Goal: Information Seeking & Learning: Learn about a topic

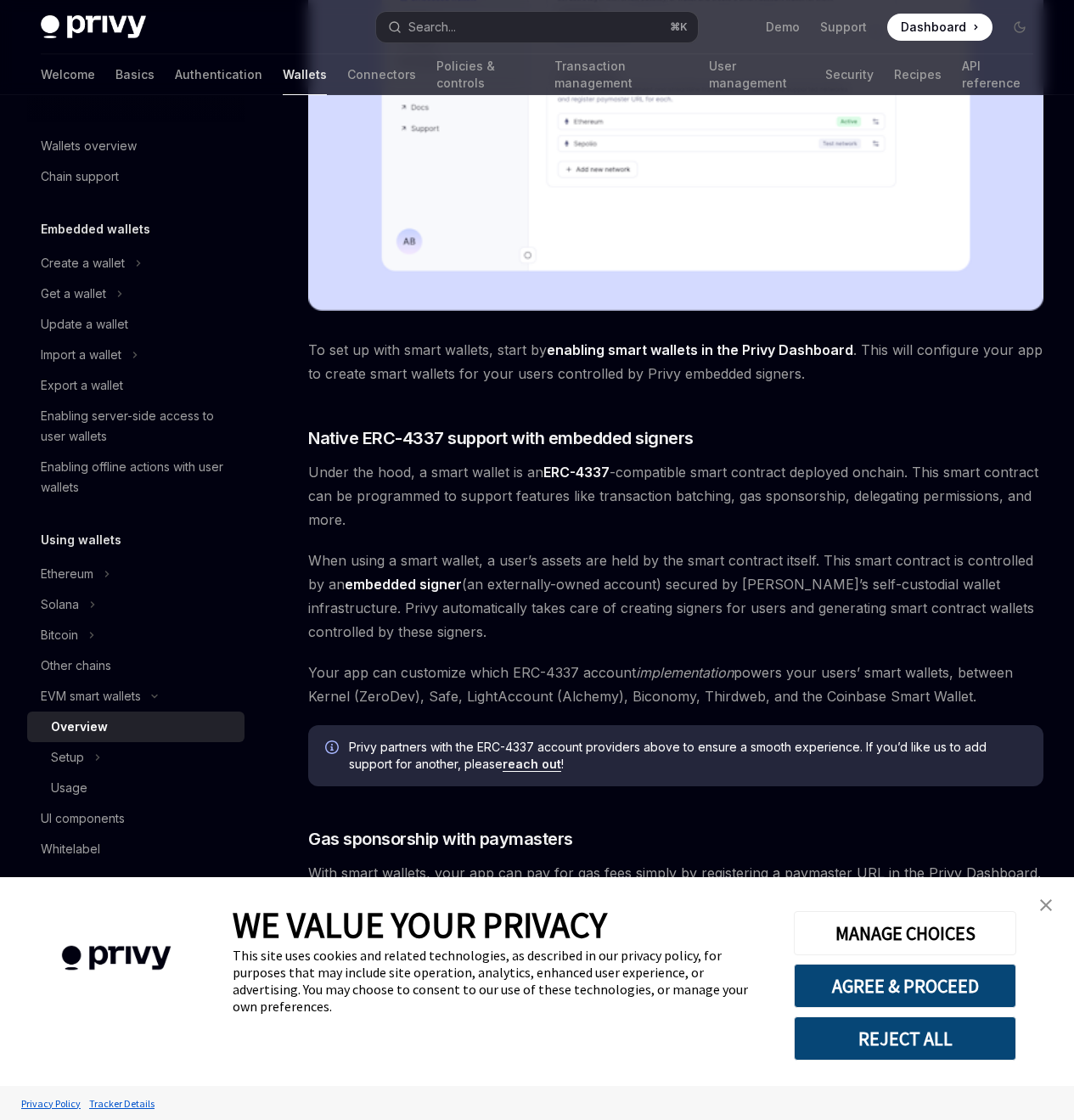
scroll to position [1062, 0]
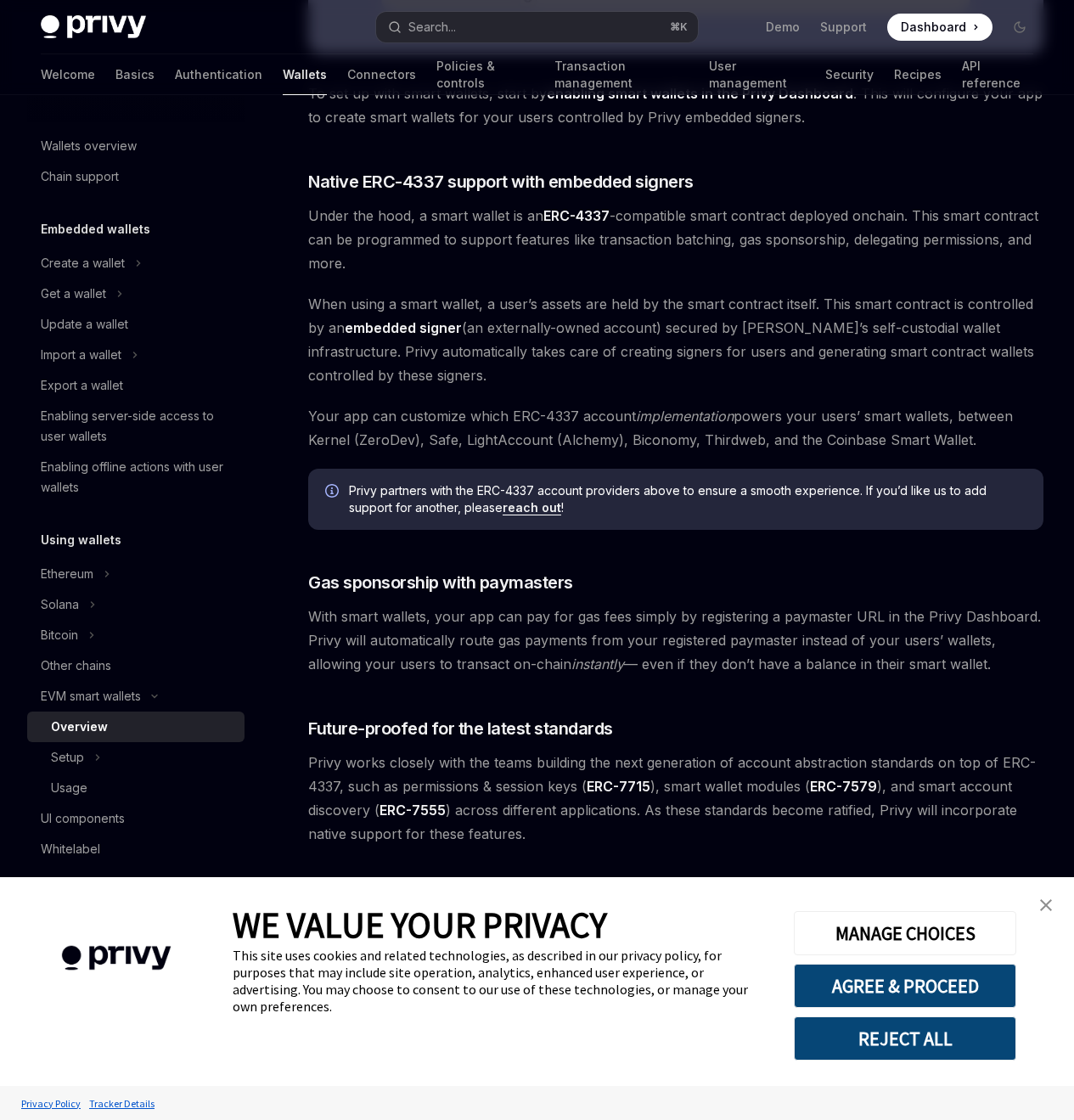
click at [769, 686] on div "On this page Native ERC-4337 support with embedded signers Gas sponsorship with…" at bounding box center [537, 165] width 1020 height 1909
click at [99, 759] on icon at bounding box center [98, 757] width 7 height 20
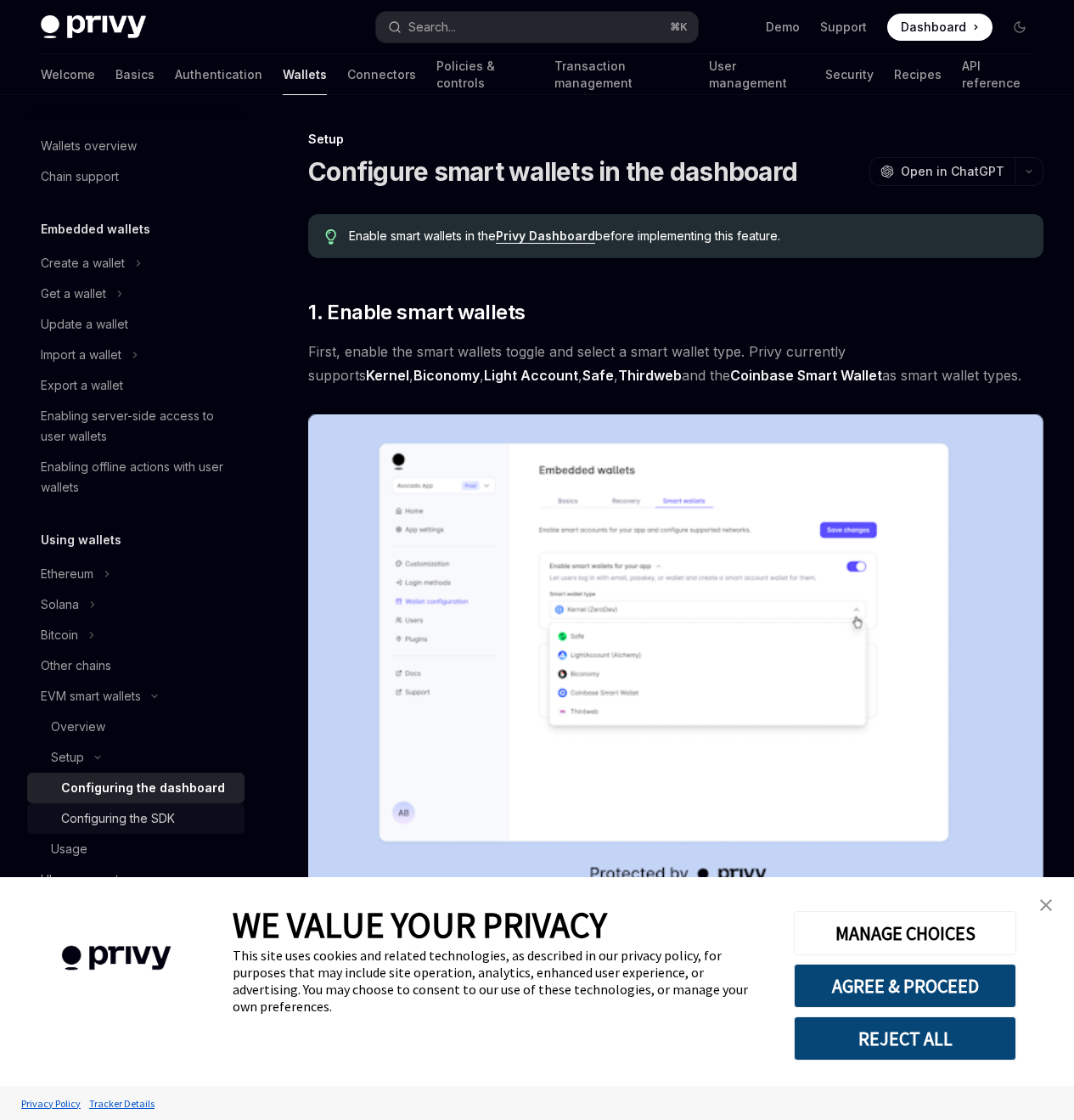
click at [170, 826] on div "Configuring the SDK" at bounding box center [118, 818] width 114 height 20
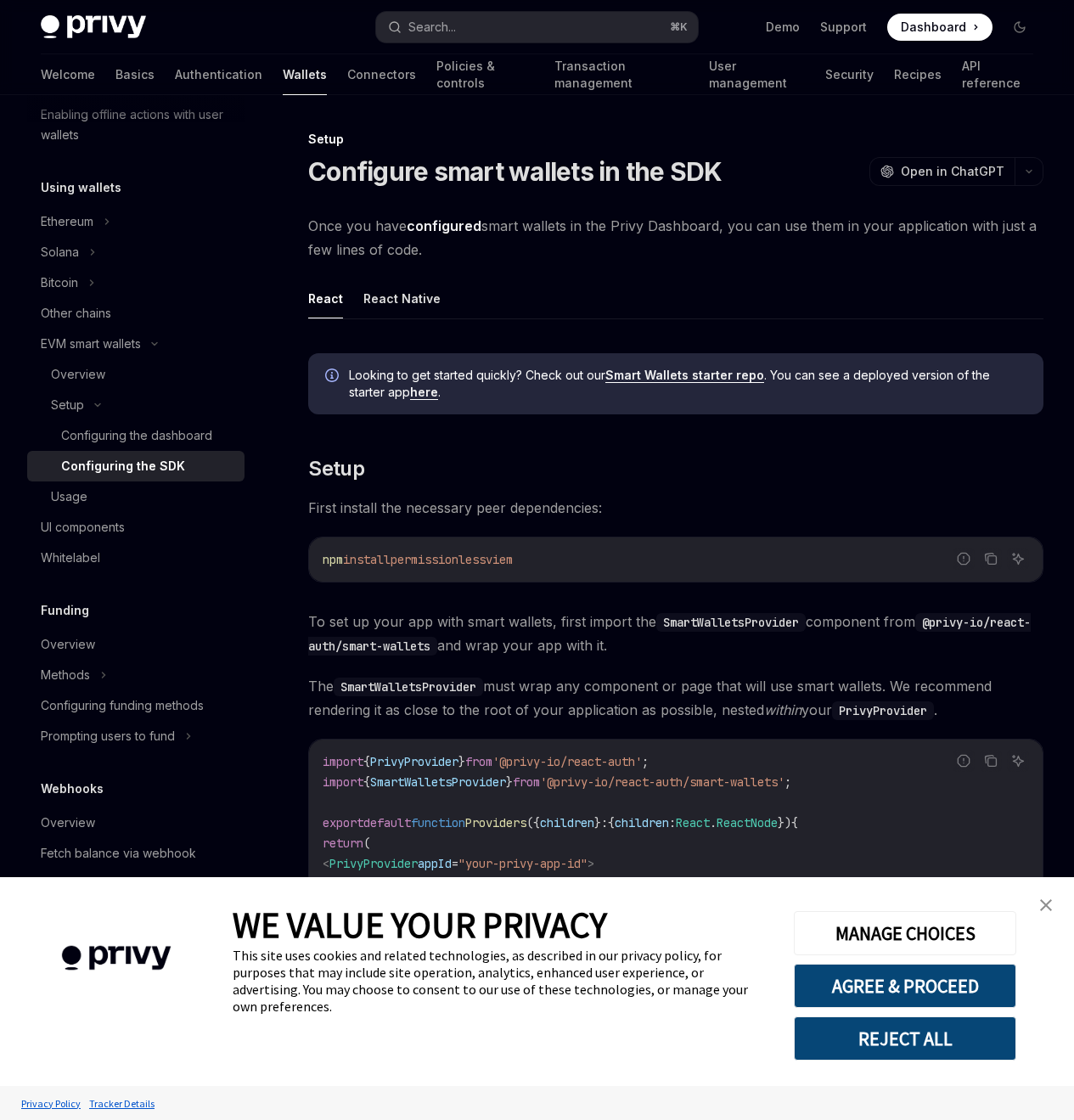
scroll to position [492, 0]
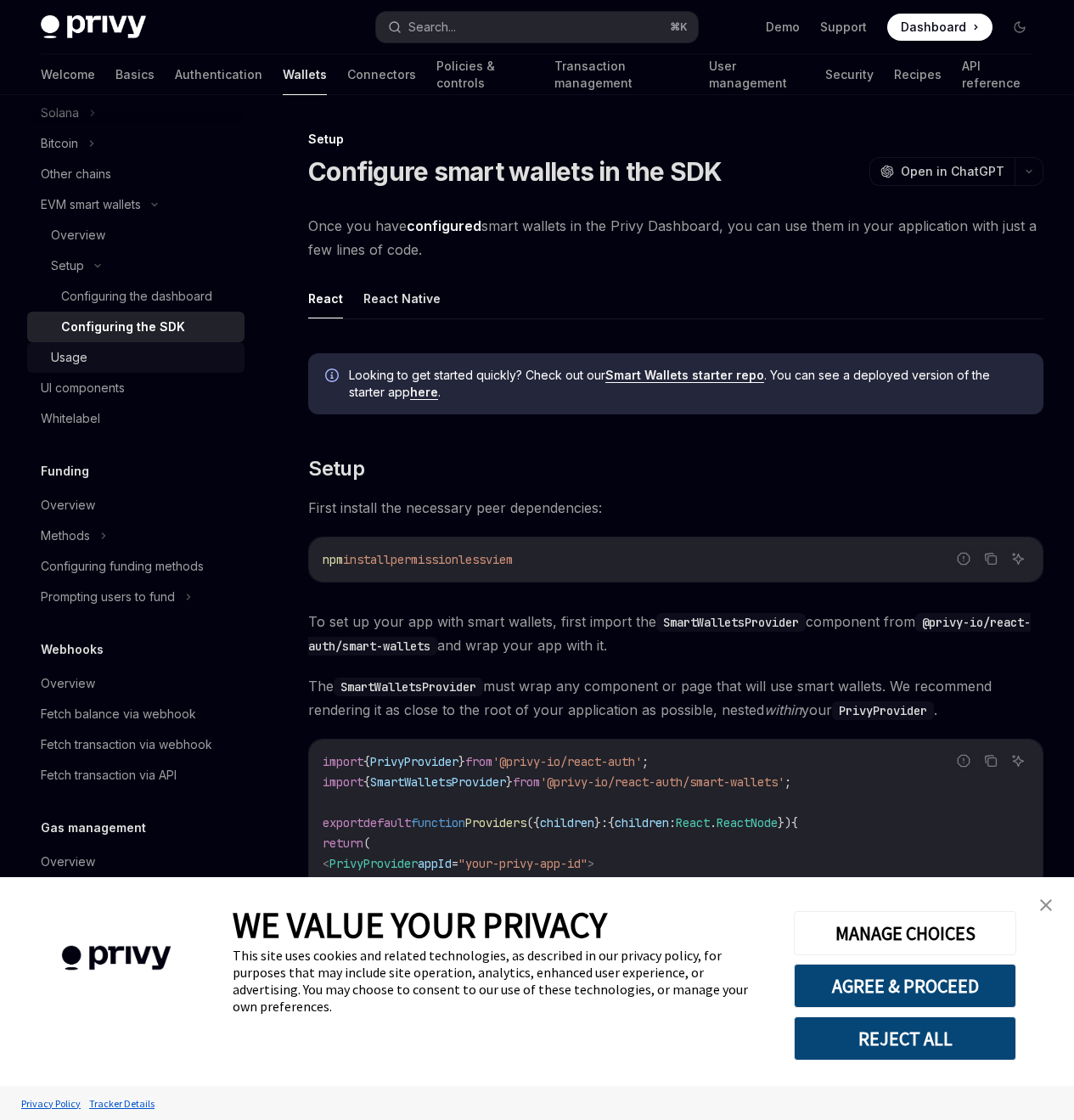
click at [82, 358] on div "Usage" at bounding box center [69, 358] width 37 height 20
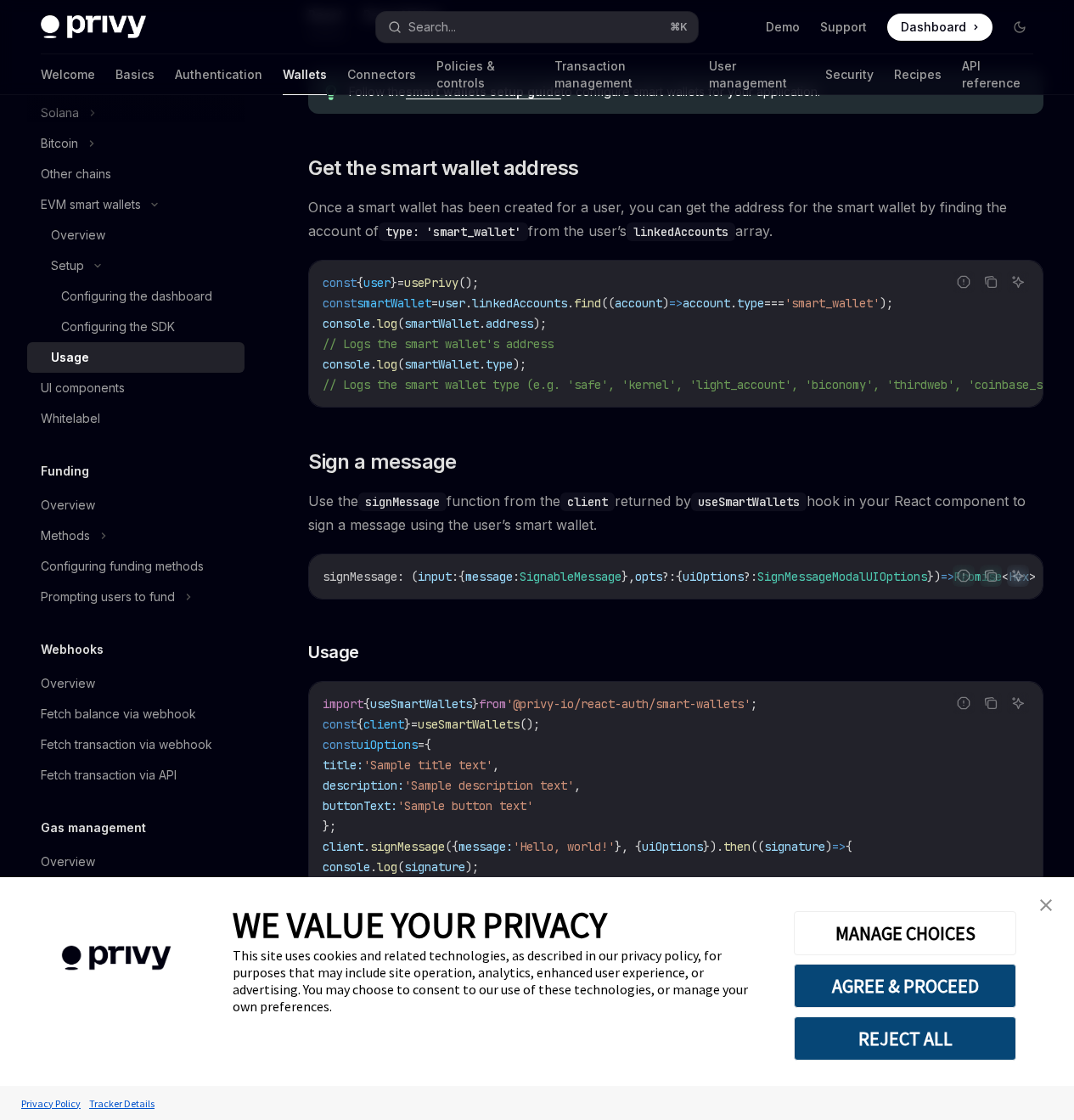
scroll to position [472, 0]
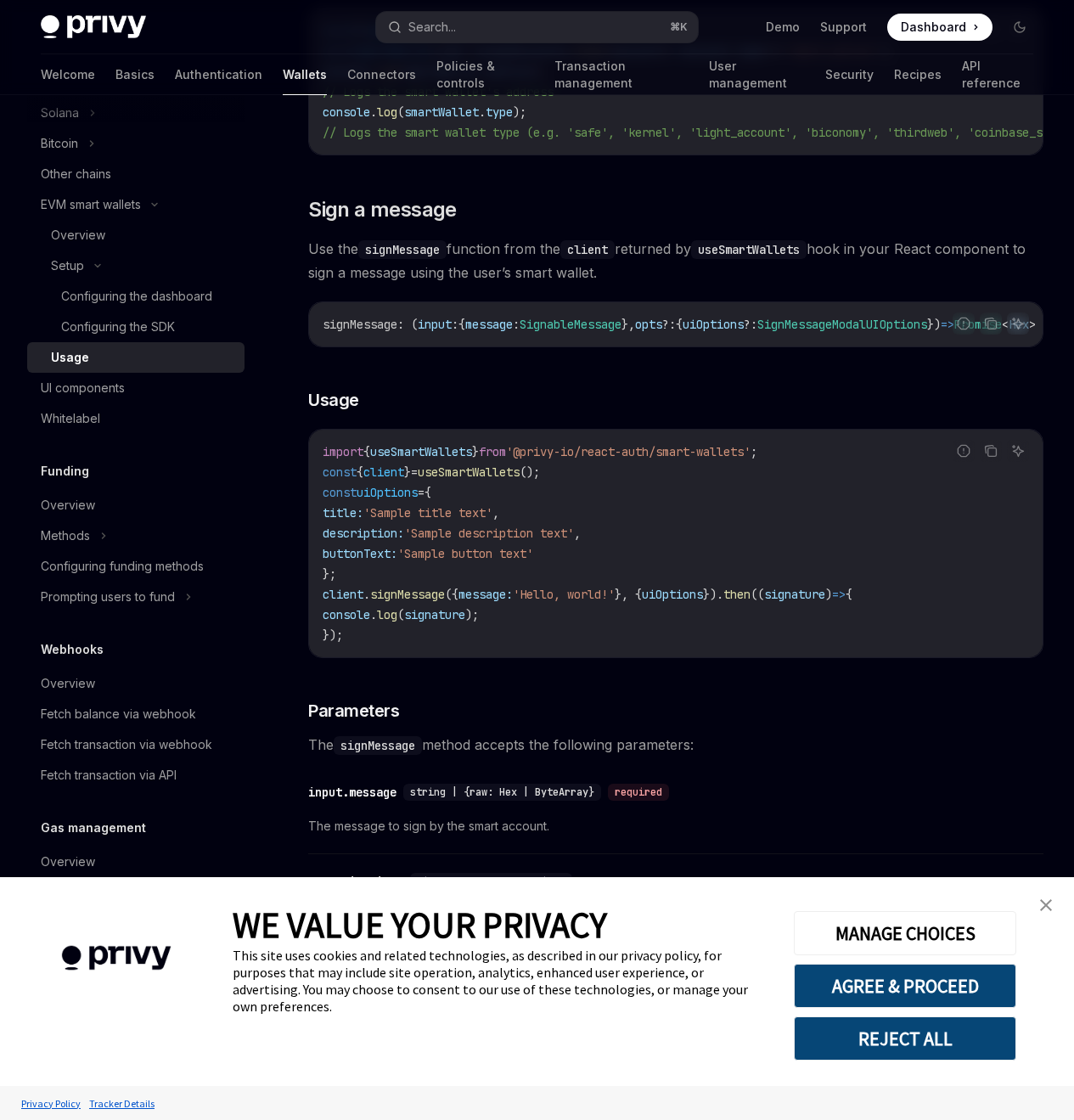
click at [511, 285] on span "Use the signMessage function from the client returned by useSmartWallets hook i…" at bounding box center [675, 261] width 735 height 48
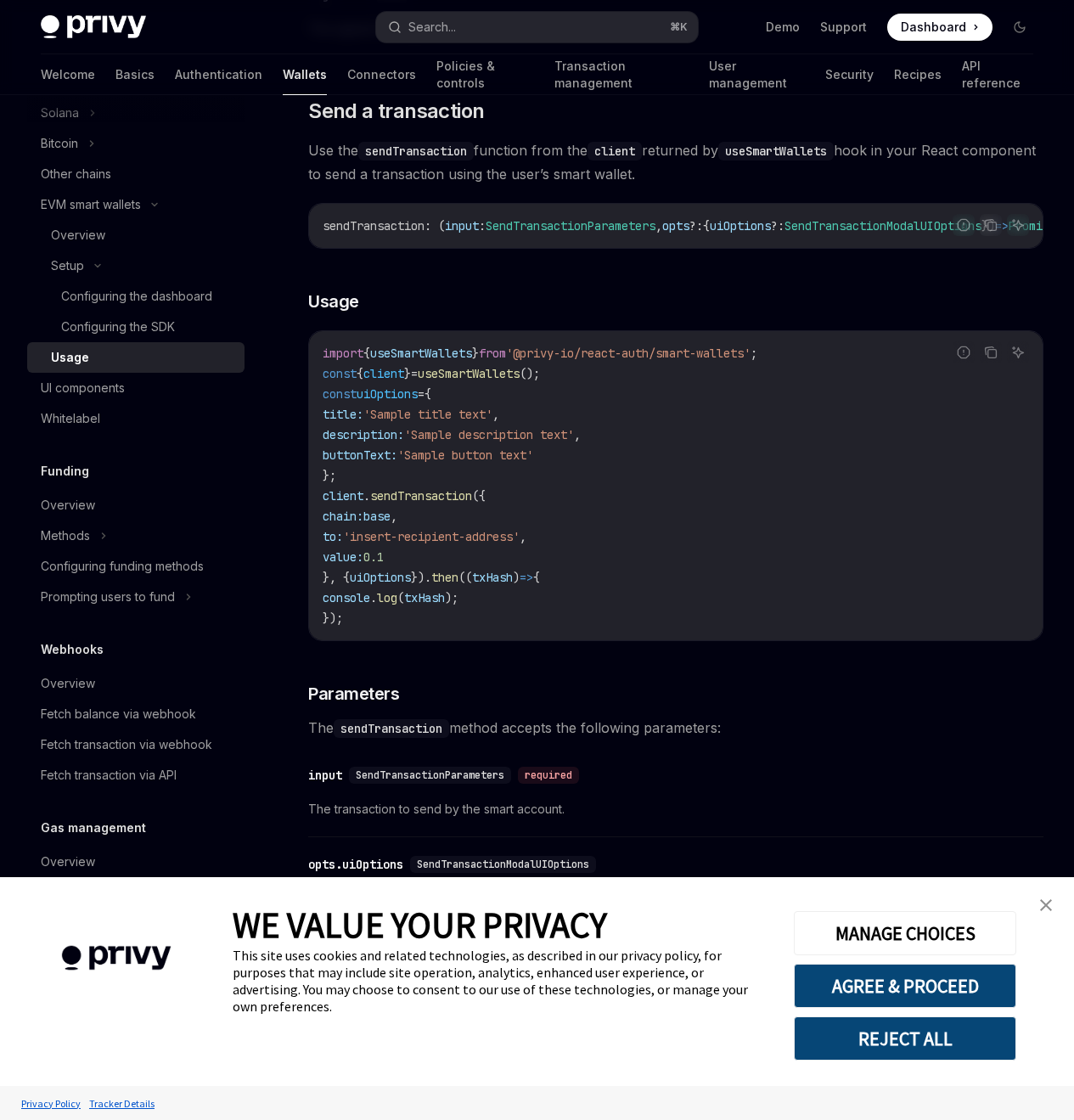
scroll to position [3052, 0]
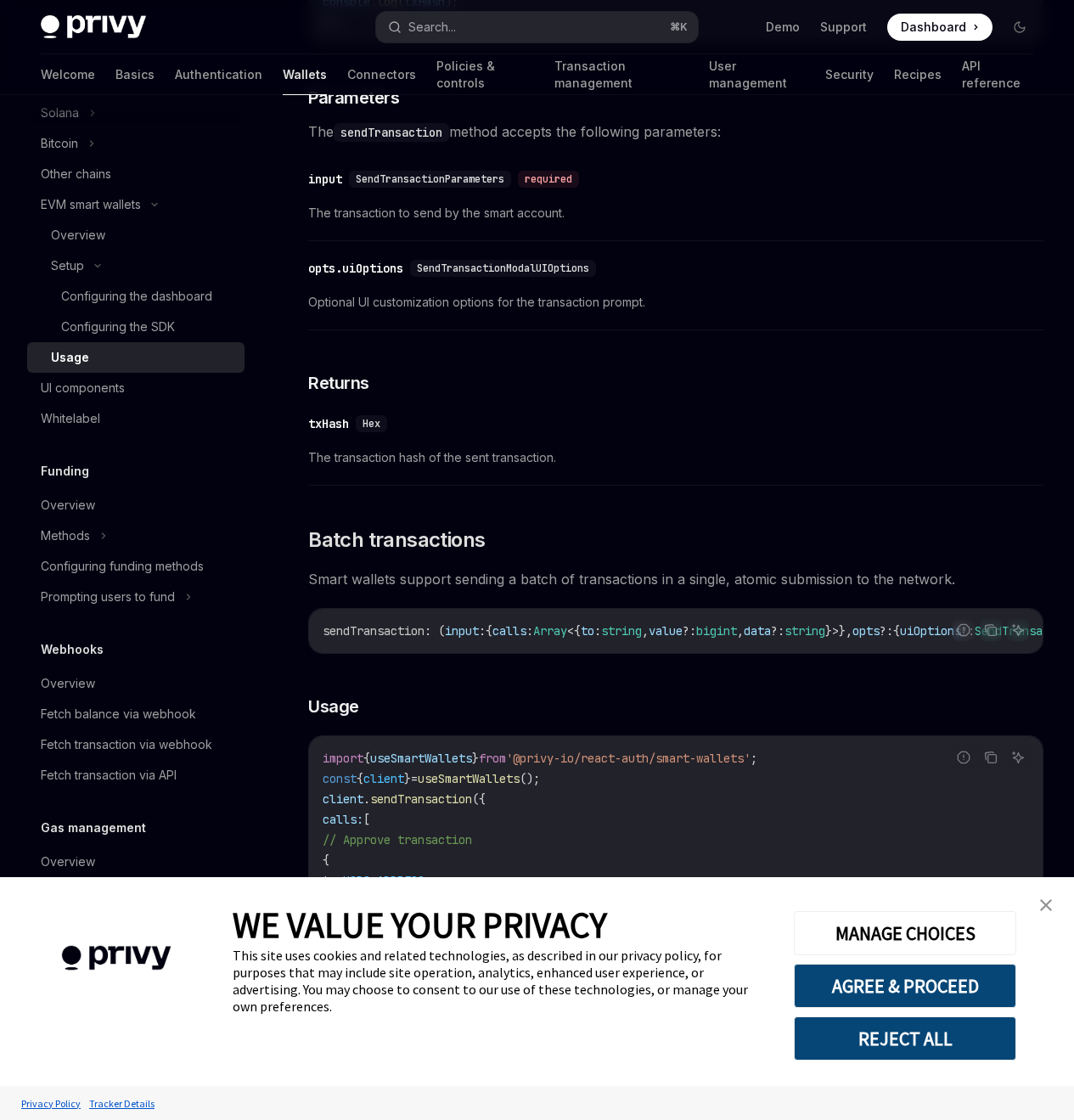
click at [480, 331] on div "​ opts.uiOptions SendTransactionModalUIOptions Optional UI customization option…" at bounding box center [675, 290] width 735 height 81
click at [88, 390] on div "UI components" at bounding box center [82, 388] width 84 height 20
type textarea "*"
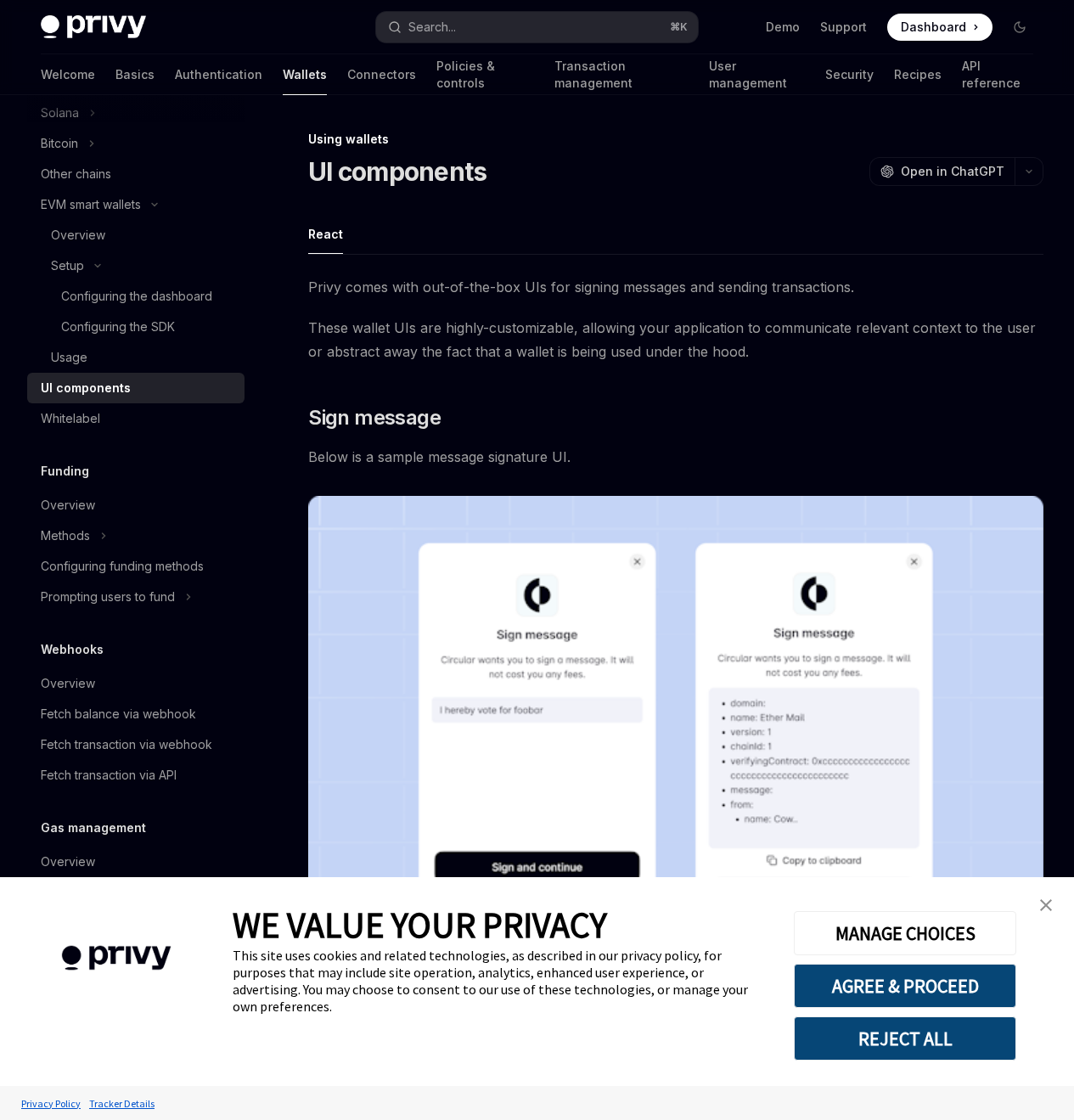
click at [587, 364] on span "These wallet UIs are highly-customizable, allowing your application to communic…" at bounding box center [675, 340] width 735 height 48
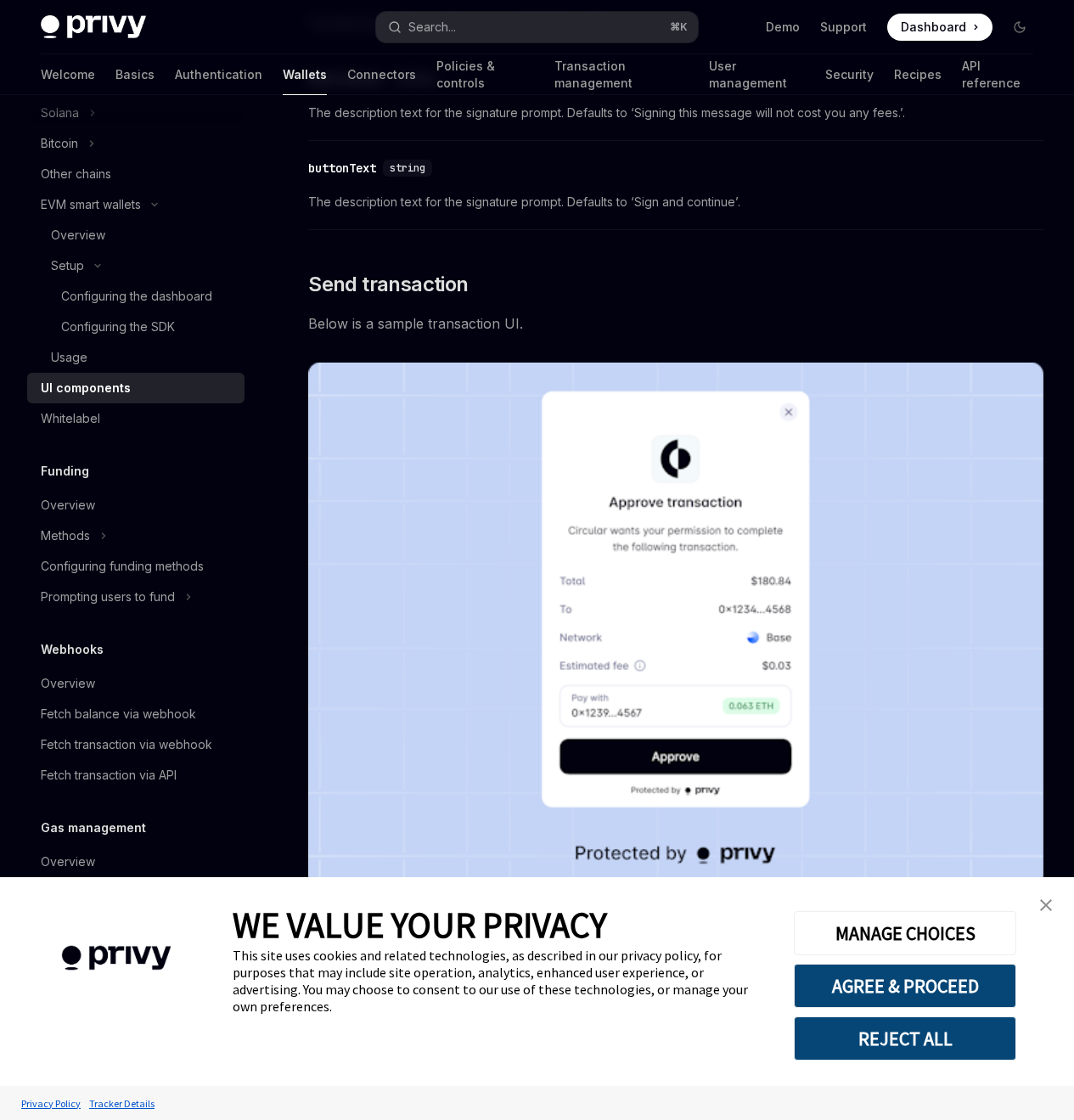
scroll to position [1814, 0]
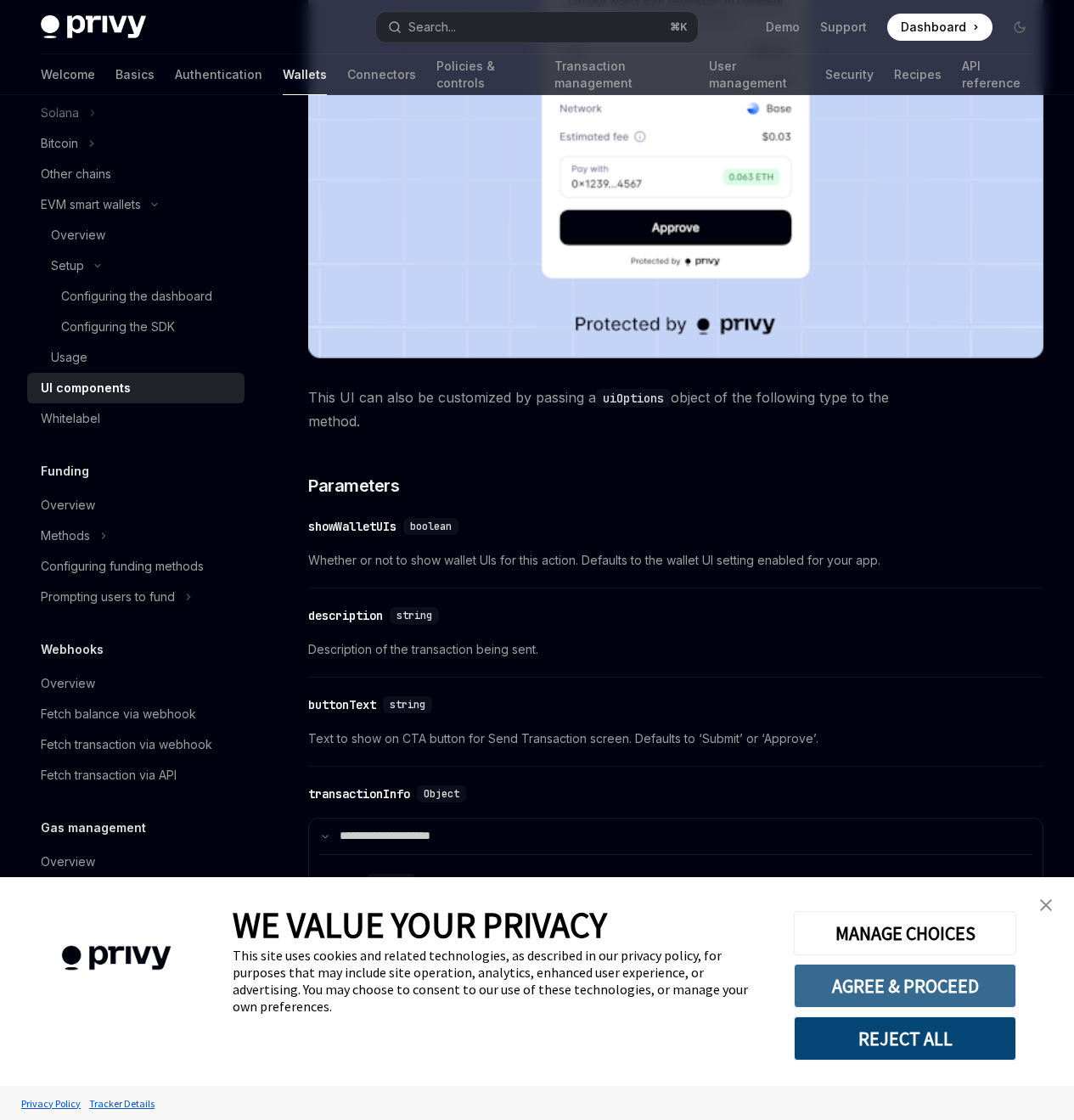
click at [944, 988] on button "AGREE & PROCEED" at bounding box center [905, 986] width 223 height 44
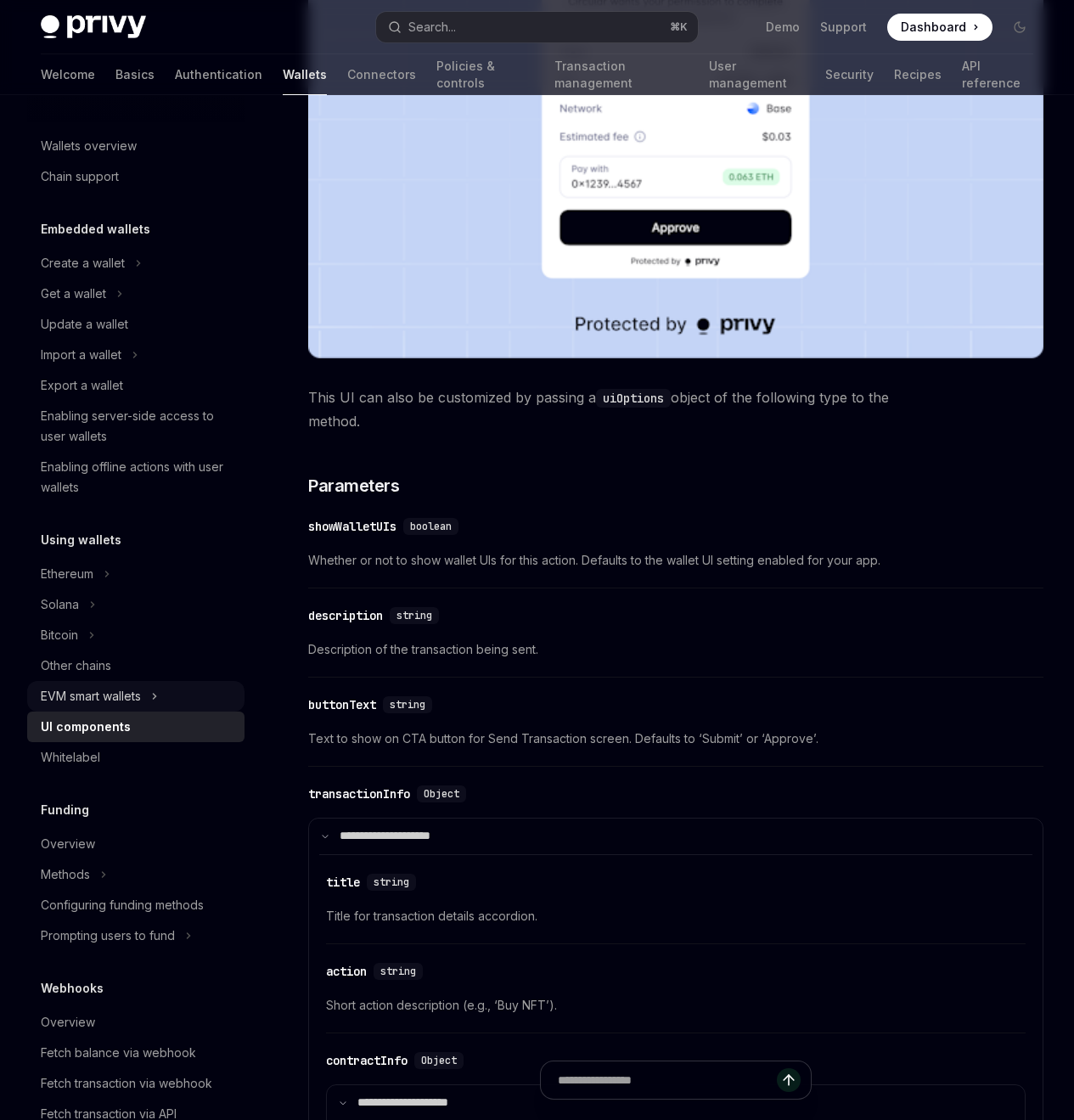
click at [81, 691] on div "EVM smart wallets" at bounding box center [91, 696] width 100 height 20
type textarea "*"
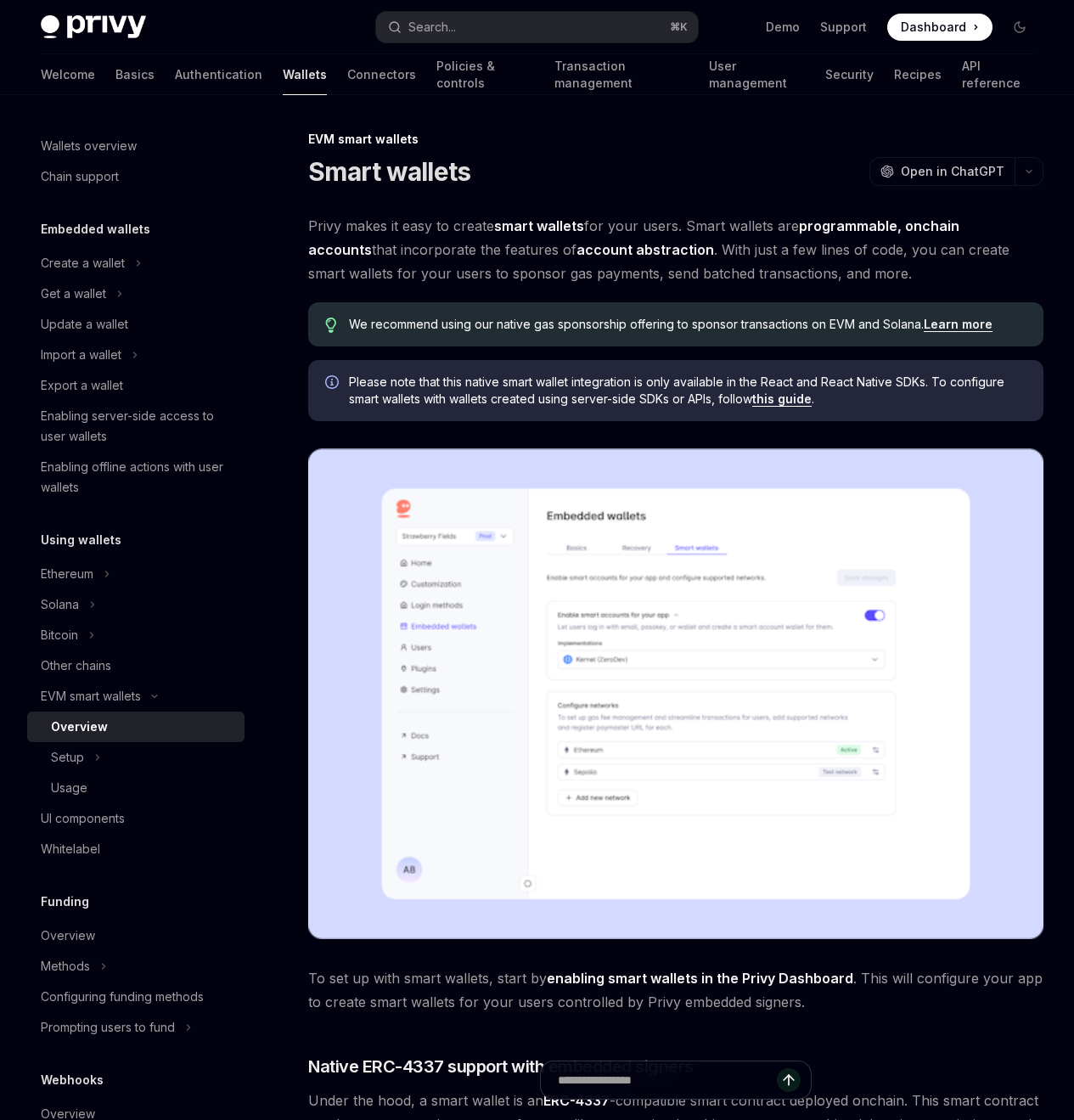
click at [732, 347] on div "We recommend using our native gas sponsorship offering to sponsor transactions …" at bounding box center [675, 325] width 735 height 44
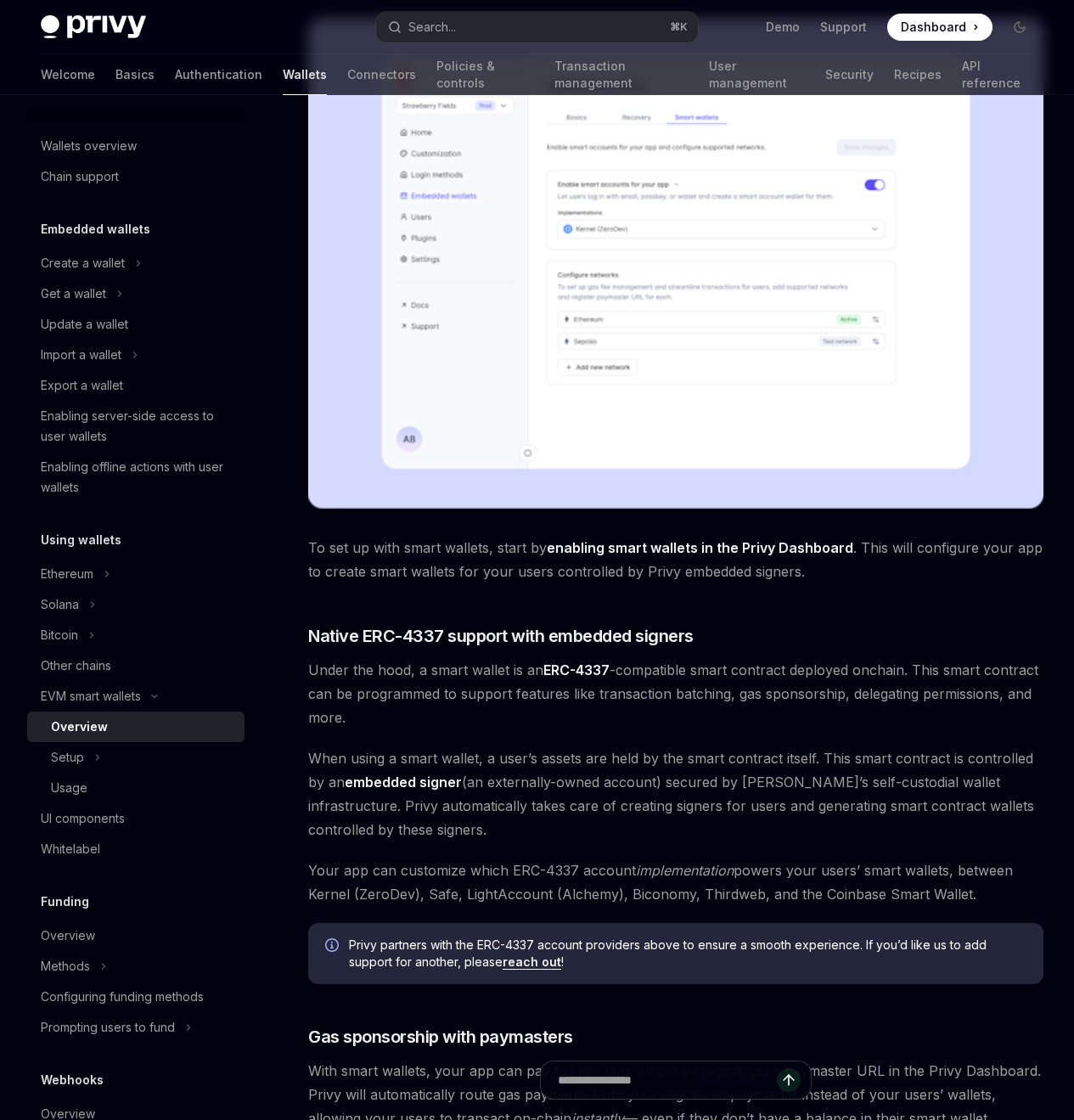
scroll to position [479, 0]
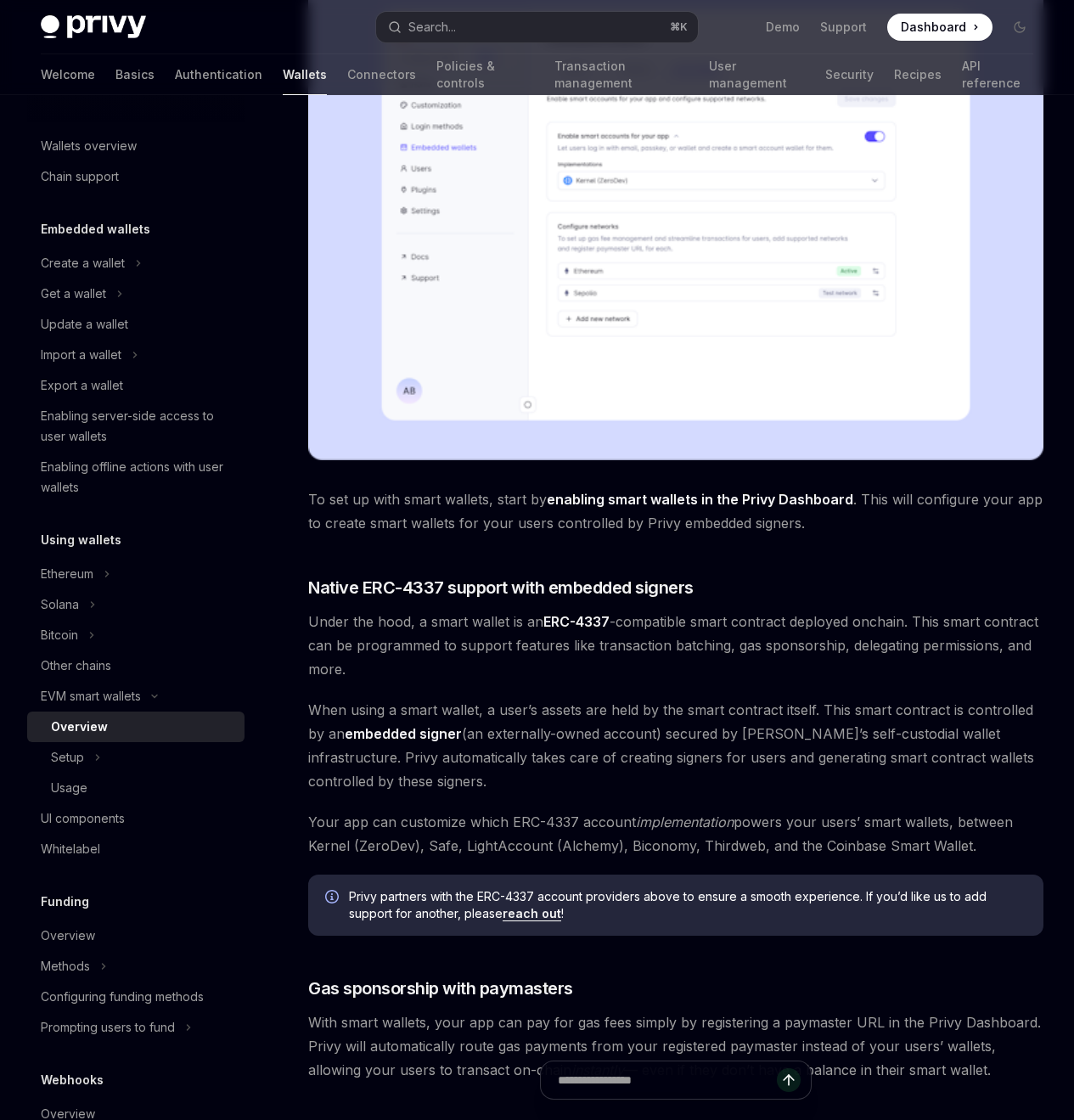
click at [577, 773] on span "When using a smart wallet, a user’s assets are held by the smart contract itsel…" at bounding box center [675, 745] width 735 height 95
drag, startPoint x: 511, startPoint y: 817, endPoint x: 573, endPoint y: 823, distance: 62.3
click at [573, 823] on span "Your app can customize which ERC-4337 account implementation powers your users’…" at bounding box center [675, 834] width 735 height 48
copy span "ERC-4337"
click at [584, 820] on span "Your app can customize which ERC-4337 account implementation powers your users’…" at bounding box center [675, 834] width 735 height 48
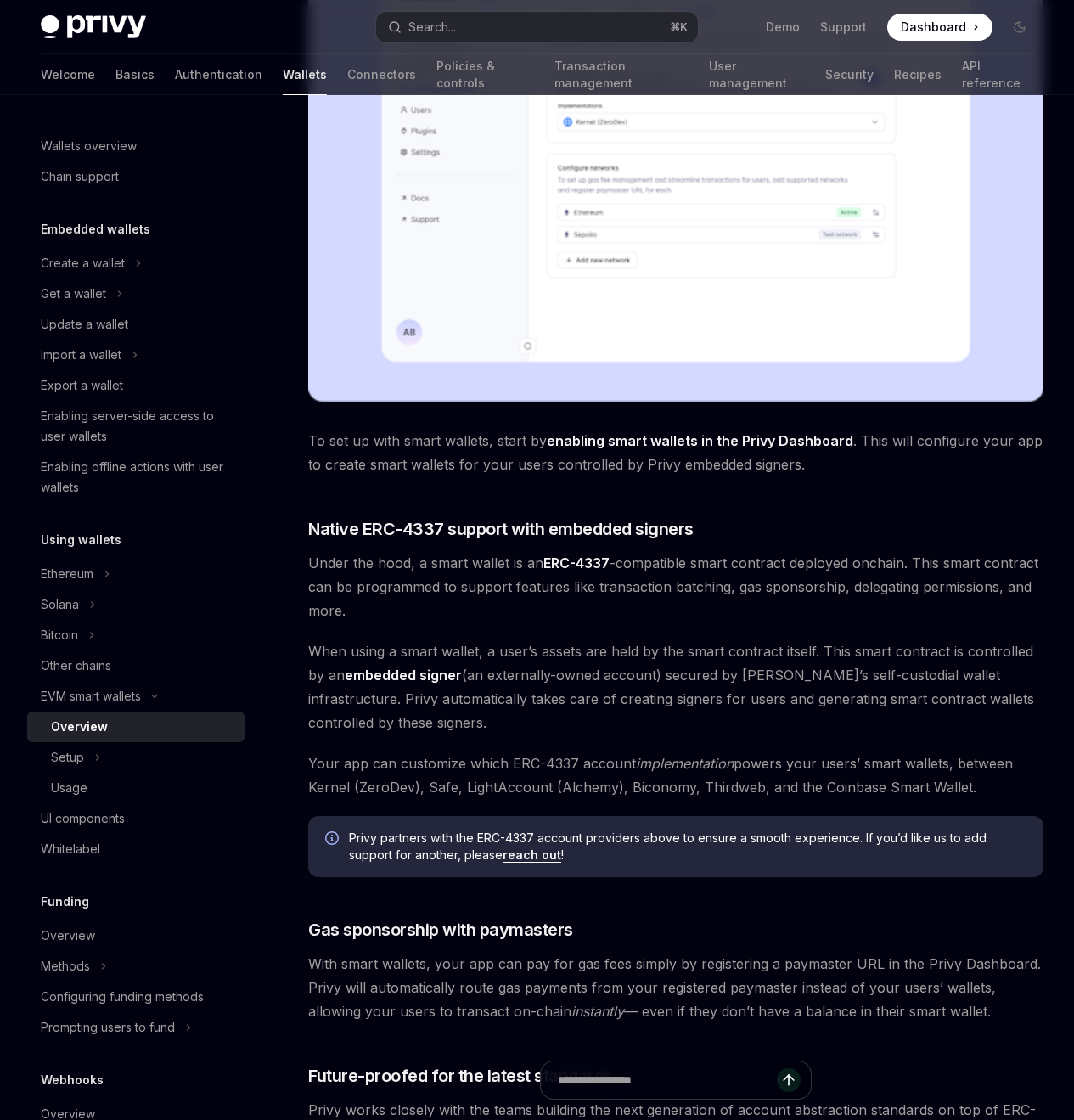
scroll to position [650, 0]
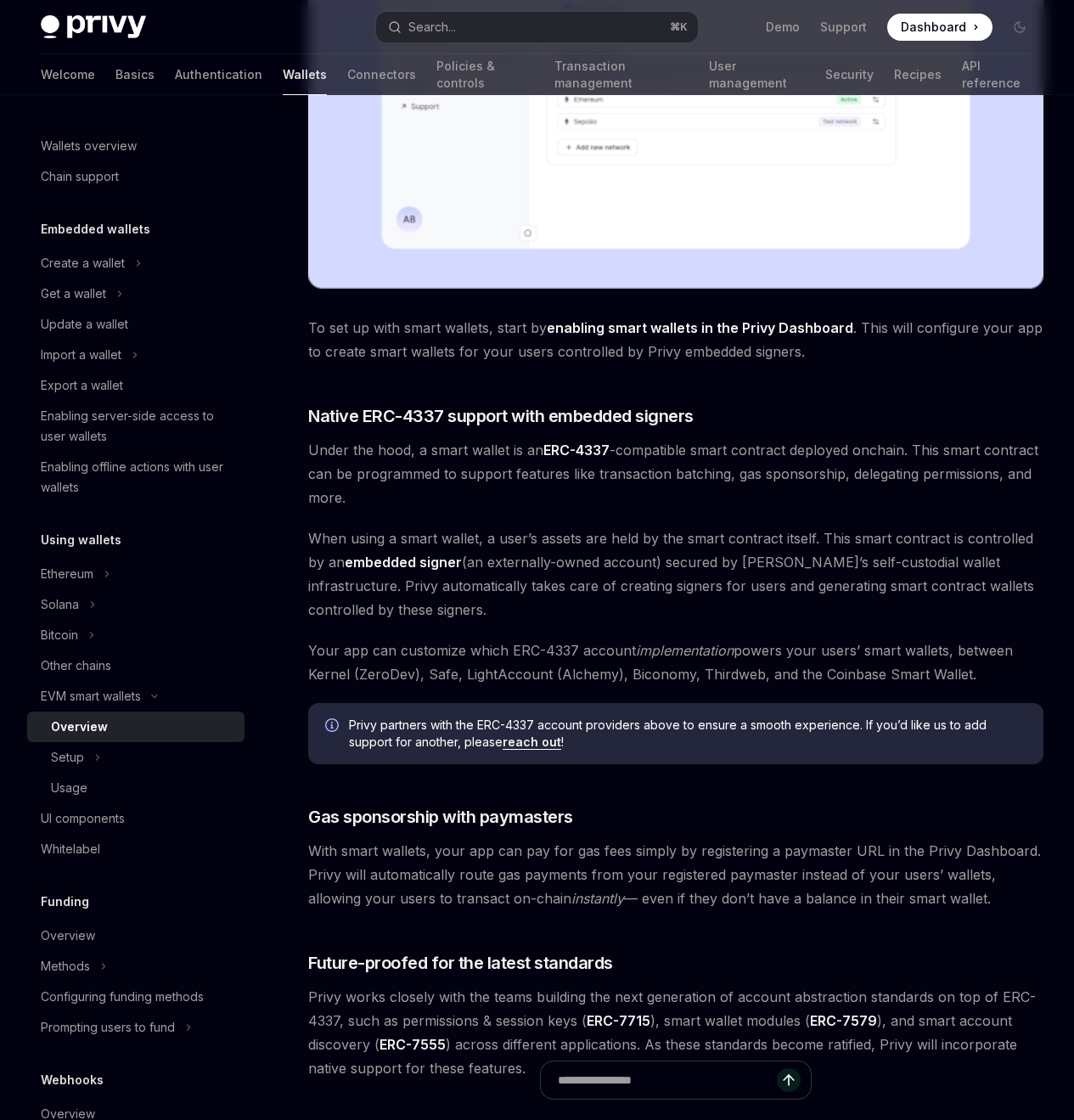
click at [589, 908] on span "With smart wallets, your app can pay for gas fees simply by registering a payma…" at bounding box center [675, 874] width 735 height 71
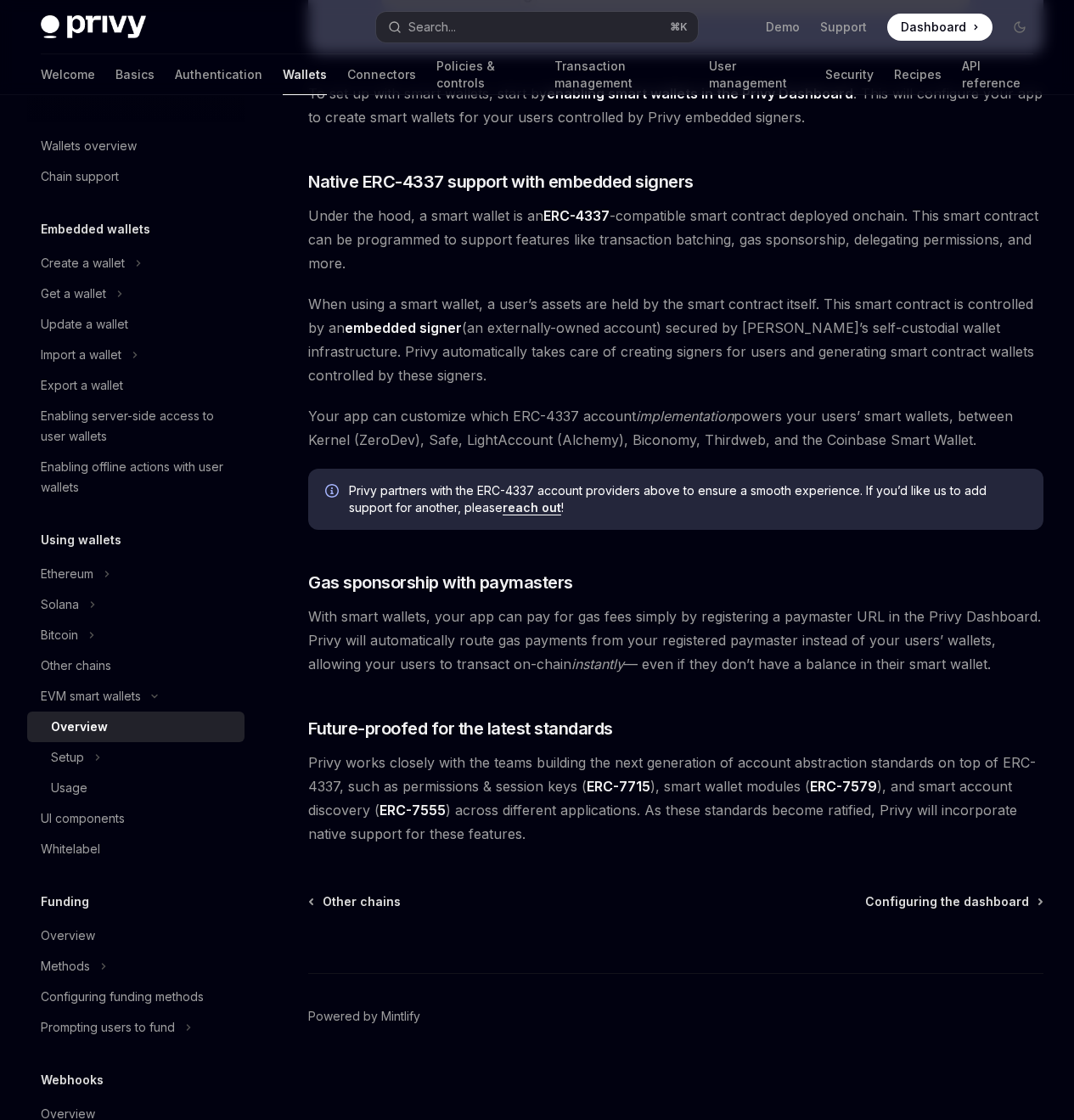
click at [453, 820] on span "Privy works closely with the teams building the next generation of account abst…" at bounding box center [675, 798] width 735 height 95
click at [661, 750] on span "Privy works closely with the teams building the next generation of account abst…" at bounding box center [675, 798] width 735 height 95
